Goal: Information Seeking & Learning: Learn about a topic

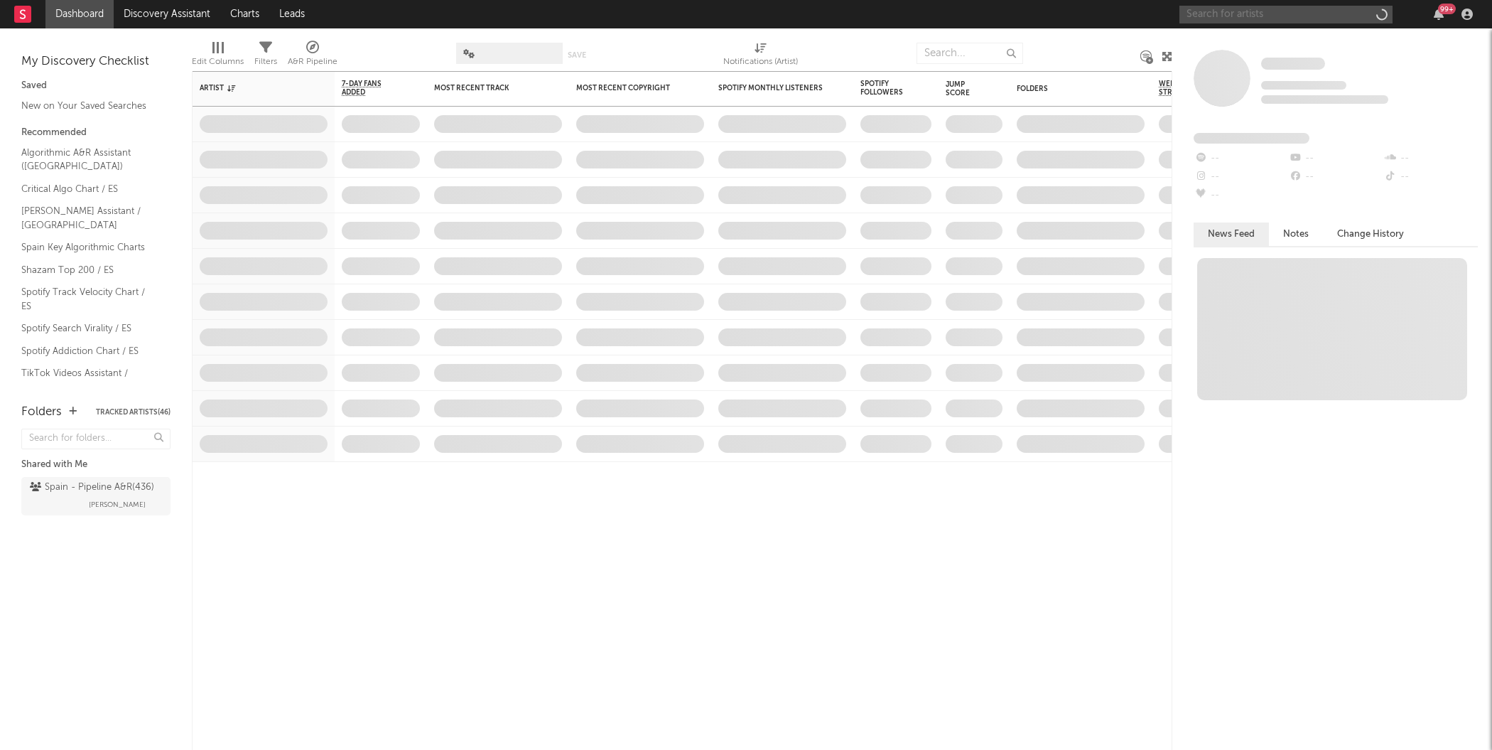
click at [1272, 12] on input "text" at bounding box center [1286, 15] width 213 height 18
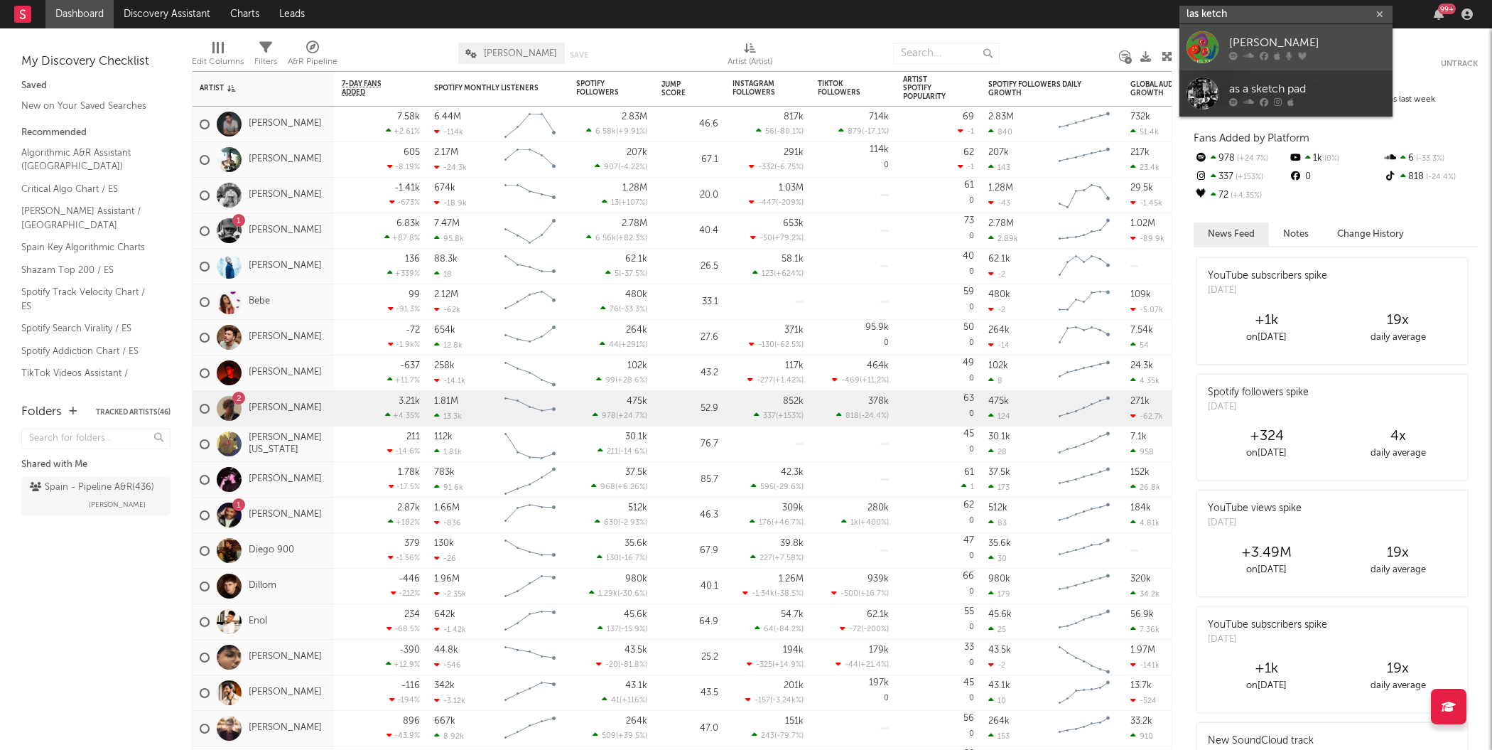
type input "las ketch"
click at [1201, 43] on div at bounding box center [1203, 47] width 32 height 32
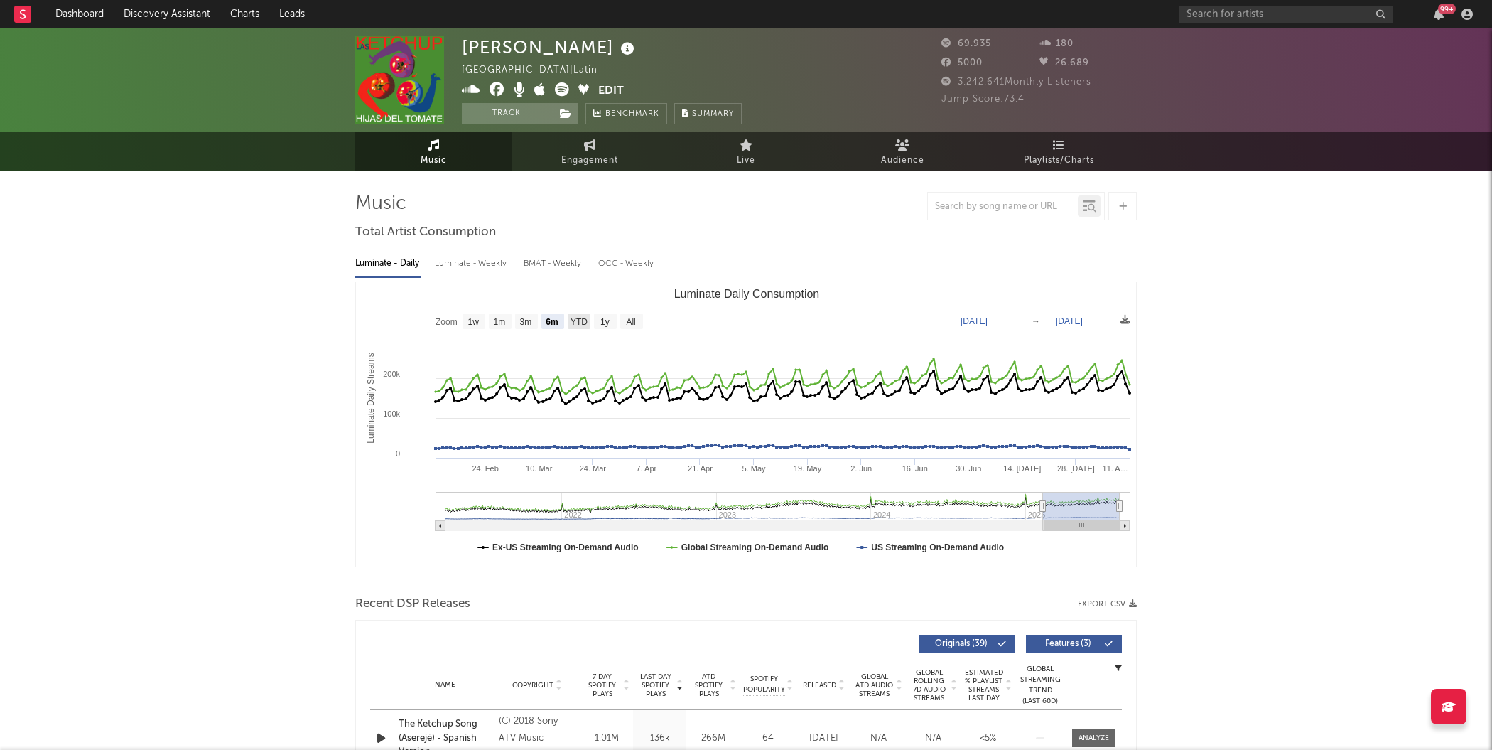
click at [578, 321] on text "YTD" at bounding box center [579, 322] width 17 height 10
select select "YTD"
type input "[DATE]"
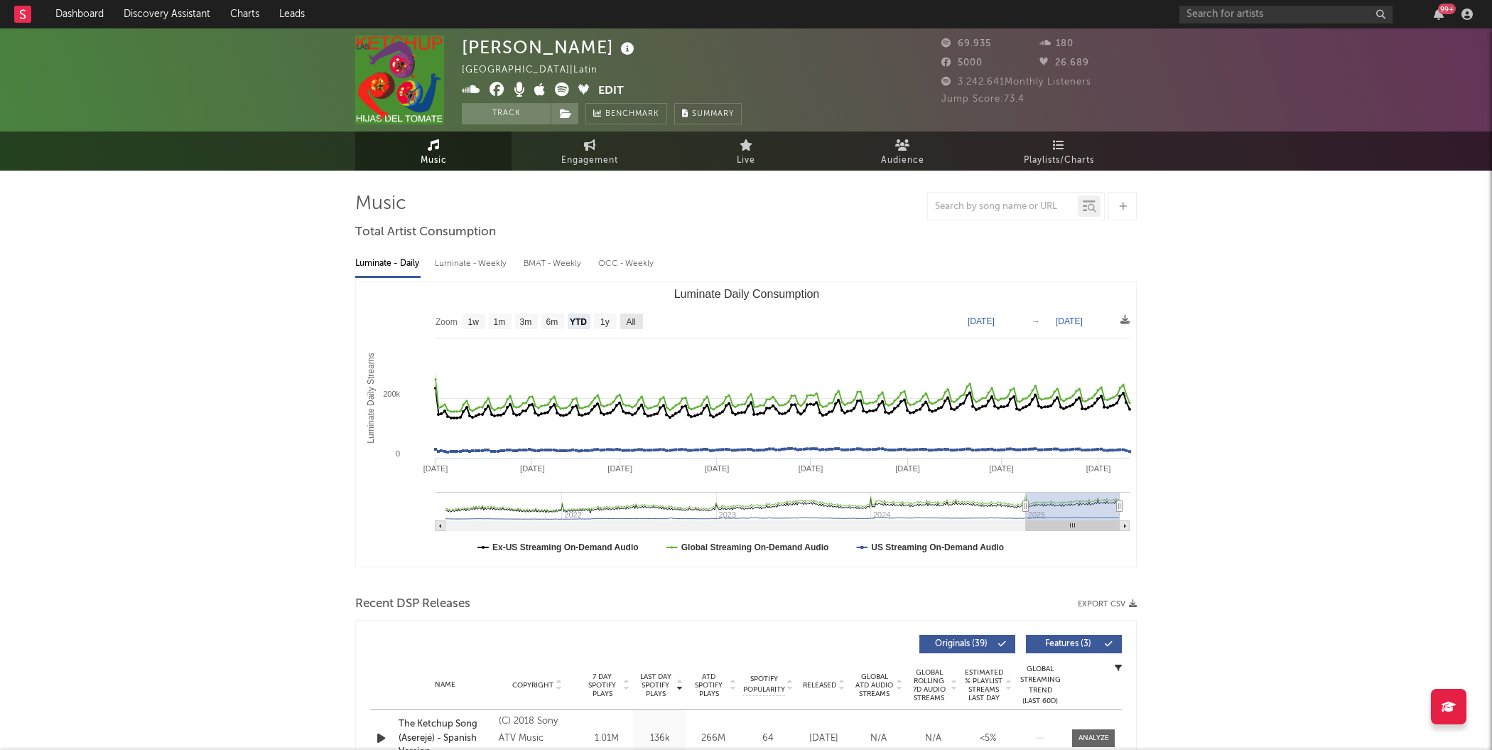
click at [620, 321] on rect "Luminate Daily Consumption" at bounding box center [631, 321] width 23 height 16
select select "All"
type input "[DATE]"
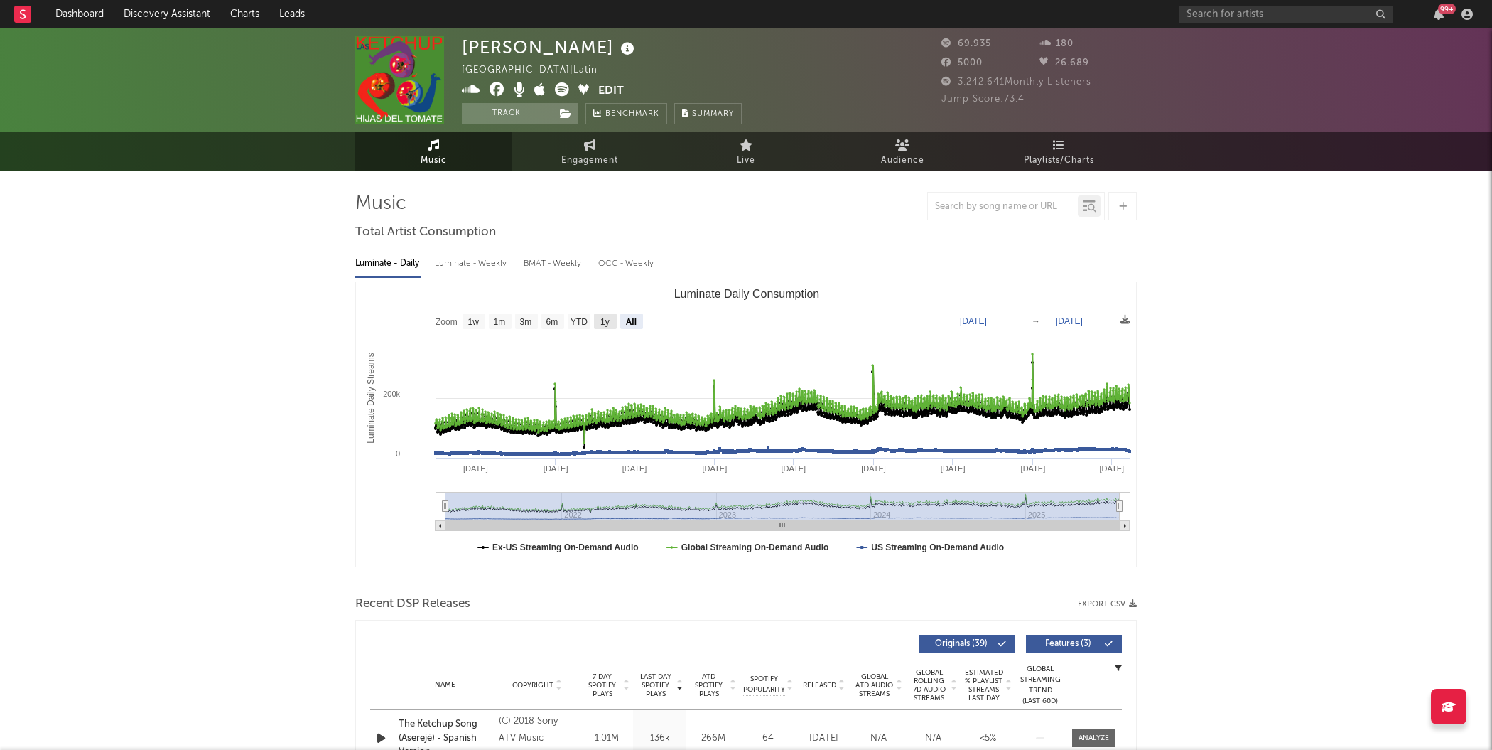
click at [605, 324] on text "1y" at bounding box center [604, 322] width 9 height 10
select select "1y"
type input "[DATE]"
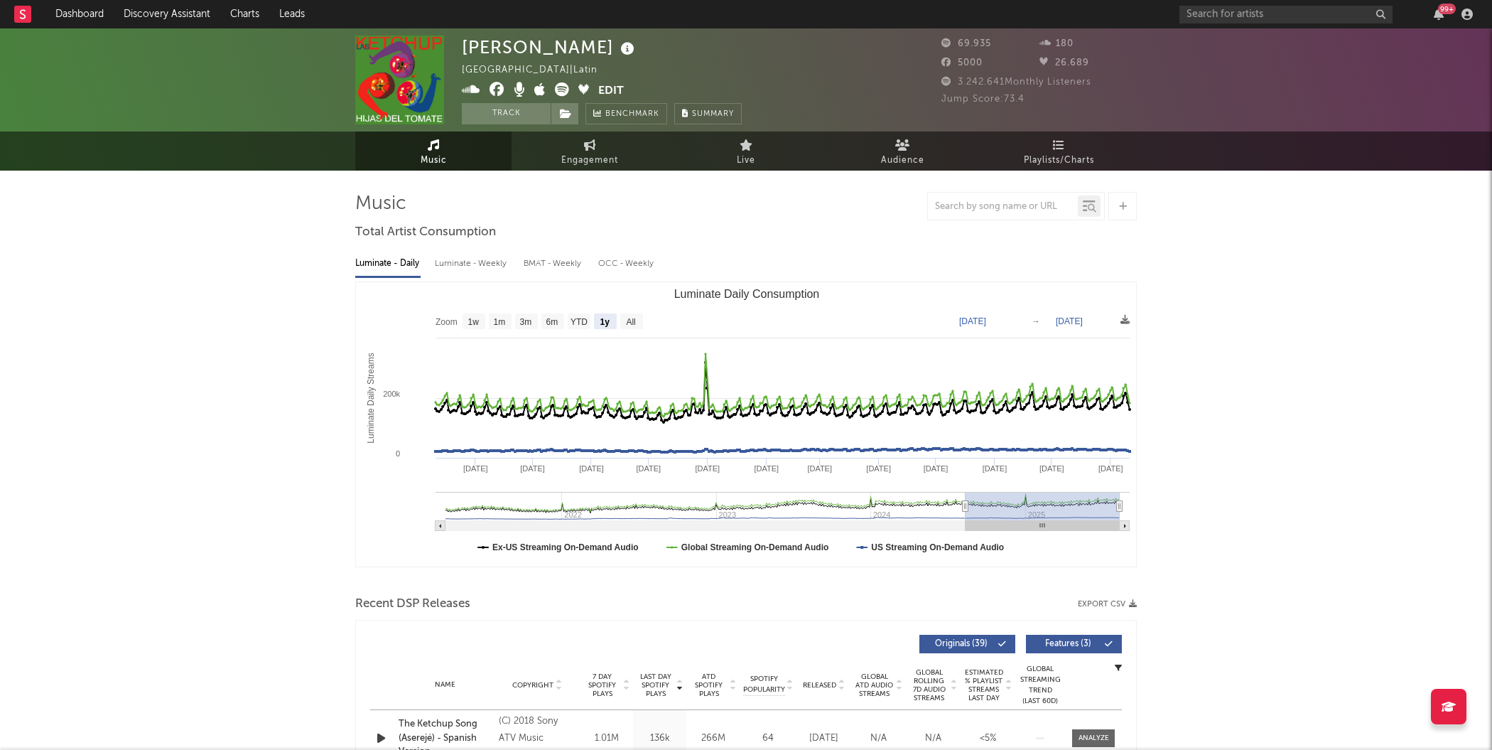
click at [631, 322] on text "All" at bounding box center [630, 322] width 9 height 10
select select "All"
type input "[DATE]"
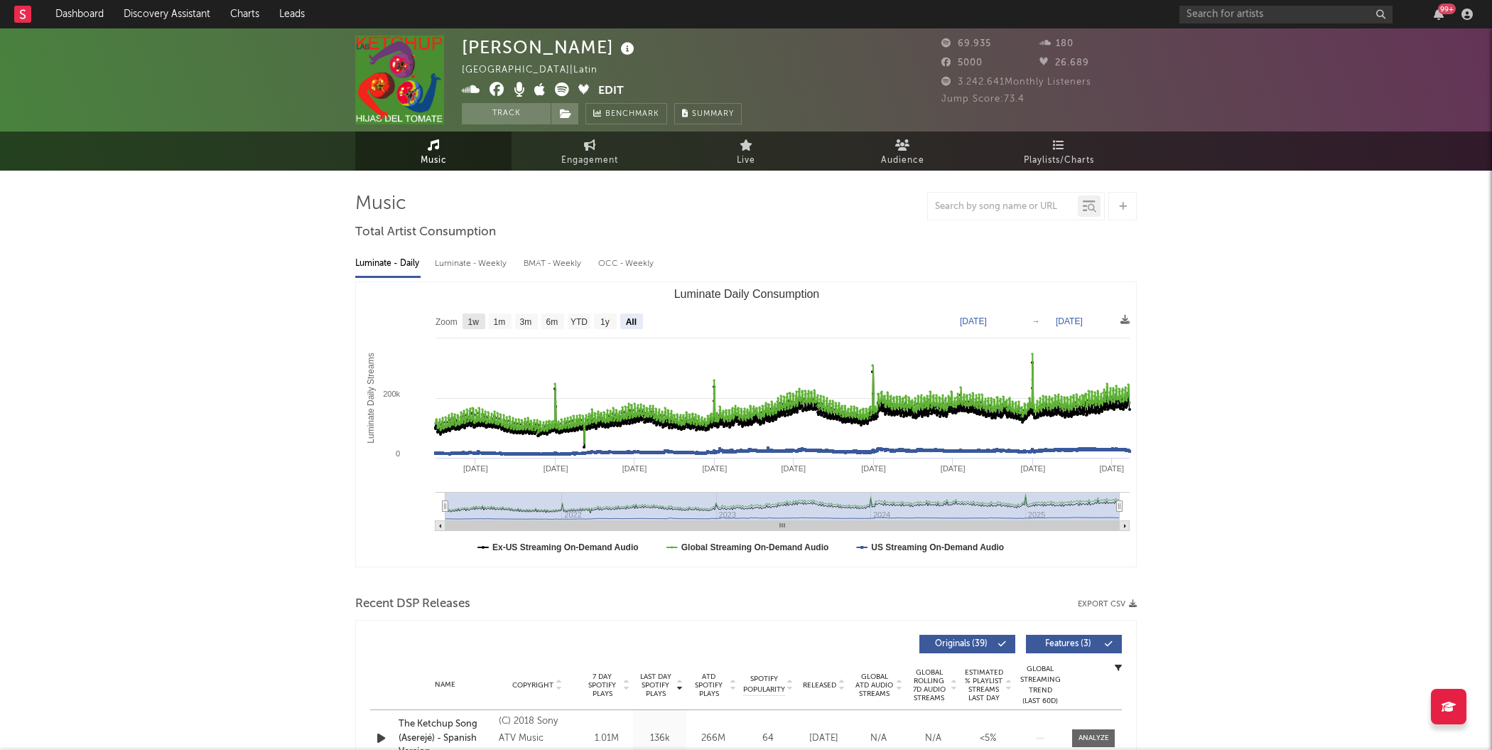
click at [477, 326] on rect "Luminate Daily Consumption" at bounding box center [474, 321] width 23 height 16
select select "1w"
type input "[DATE]"
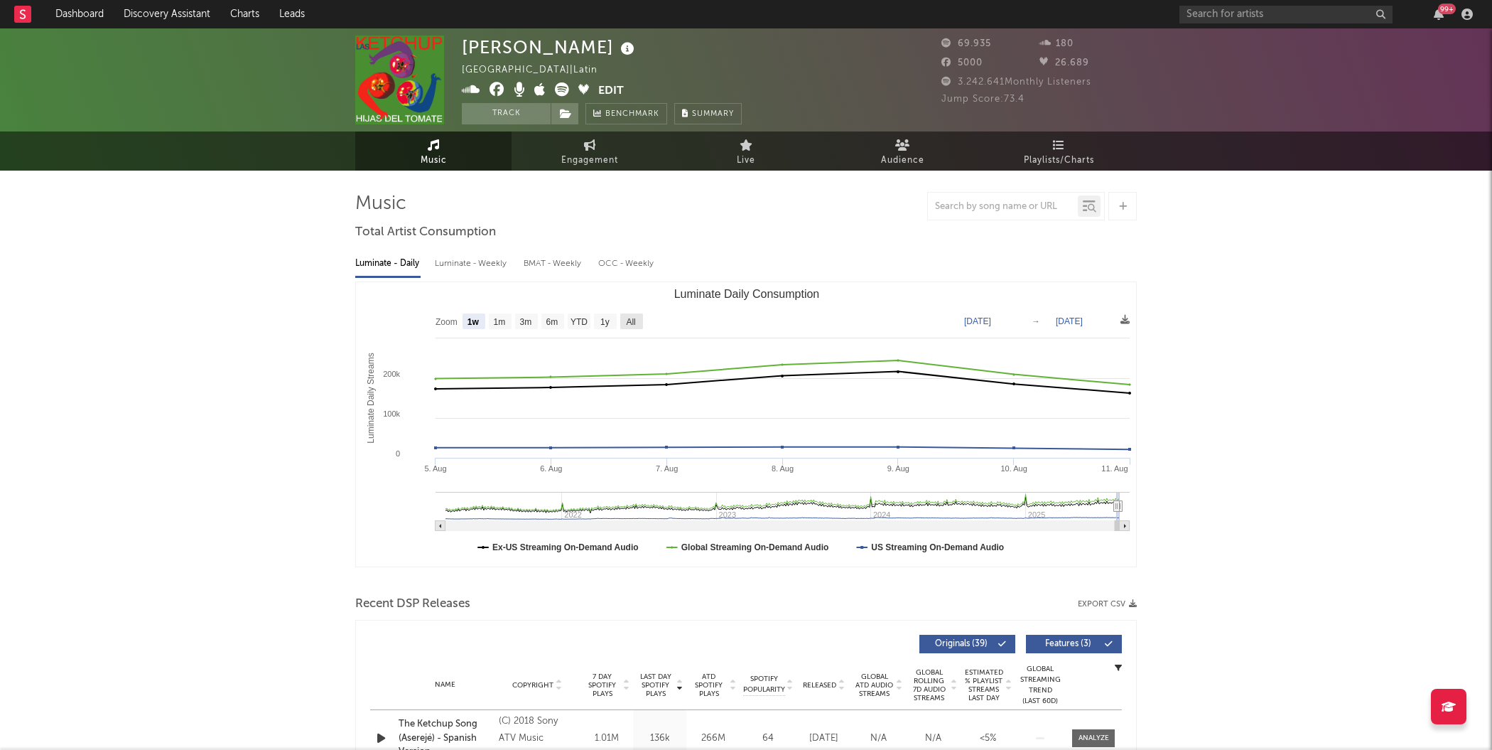
click at [630, 321] on text "All" at bounding box center [630, 322] width 9 height 10
select select "All"
type input "[DATE]"
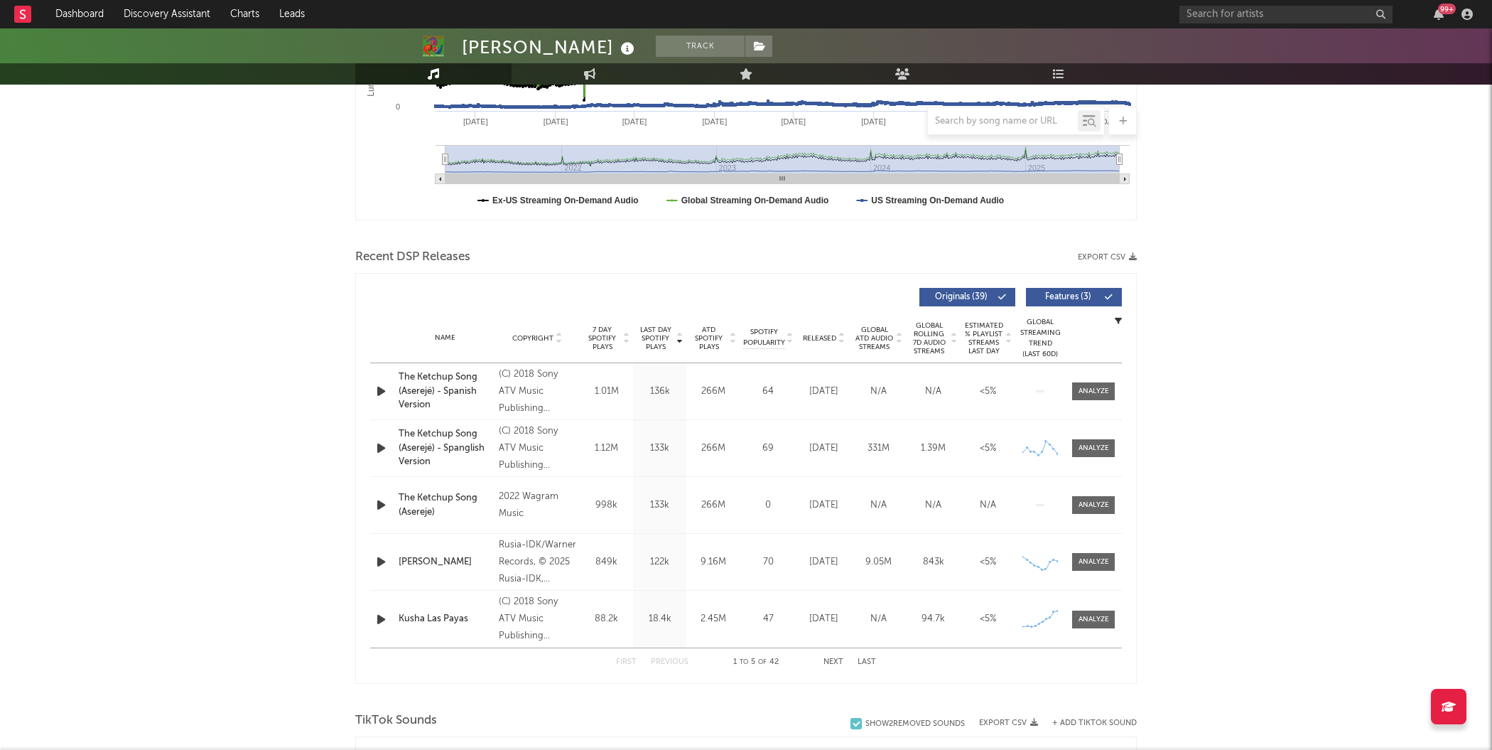
scroll to position [354, 0]
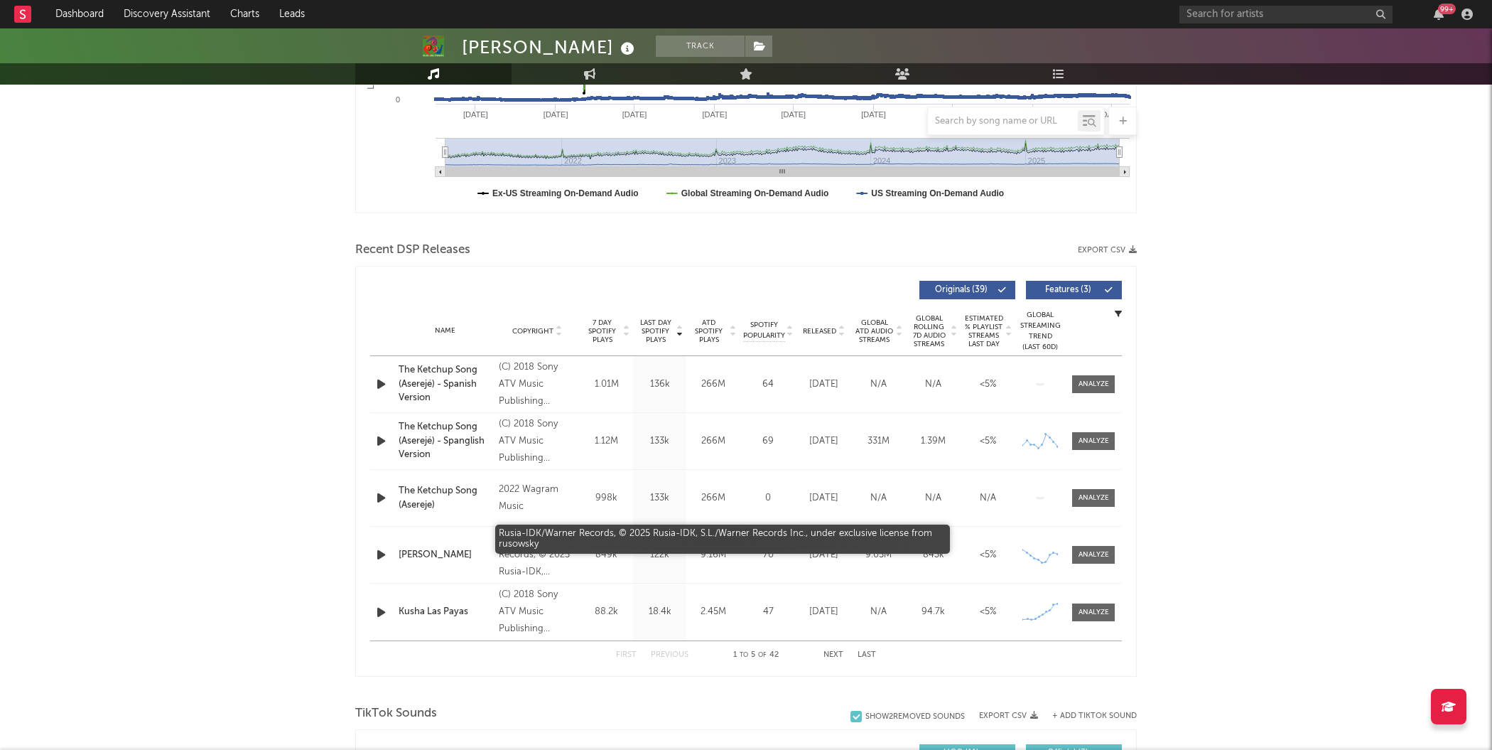
click at [529, 553] on div "Rusia-IDK/Warner Records, © 2025 Rusia-IDK, S.L./Warner Records Inc., under exc…" at bounding box center [537, 554] width 77 height 51
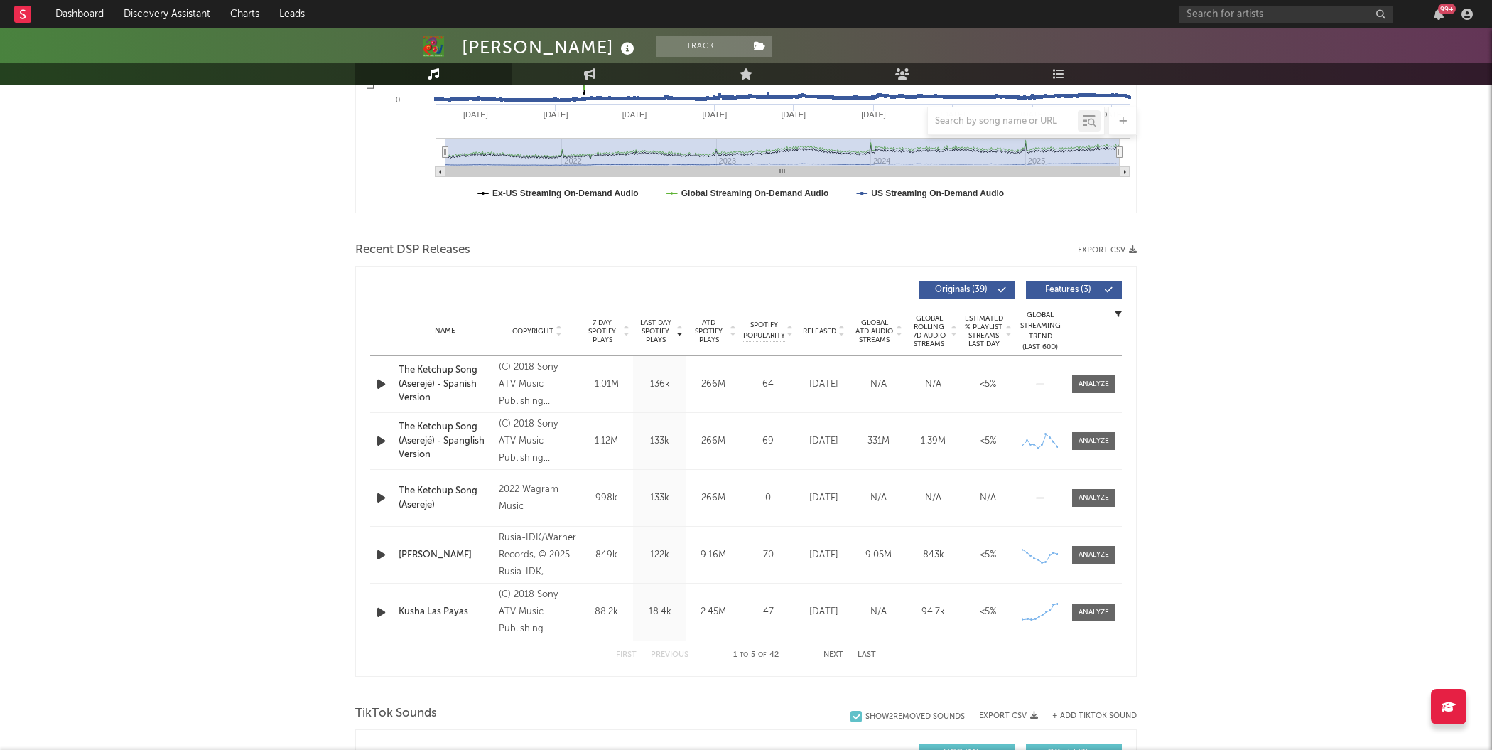
click at [416, 549] on div "[PERSON_NAME]" at bounding box center [445, 555] width 93 height 14
